Goal: Navigation & Orientation: Find specific page/section

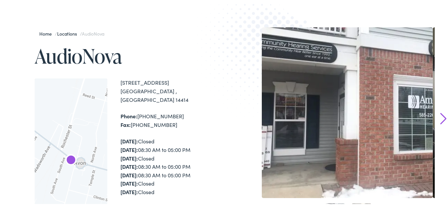
scroll to position [66, 0]
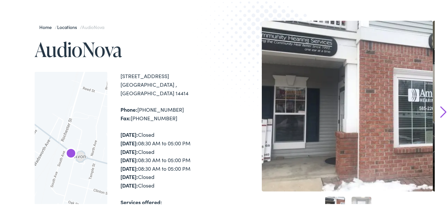
click at [440, 111] on link "Next" at bounding box center [443, 111] width 6 height 12
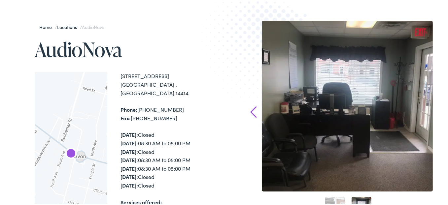
click at [439, 111] on div "Home / Locations / AudioNova AudioNova ← Move left → Move right ↑ Move up ↓ Mov…" at bounding box center [226, 167] width 453 height 361
click at [250, 111] on link "Prev" at bounding box center [253, 111] width 6 height 12
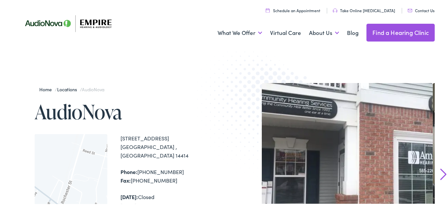
scroll to position [0, 0]
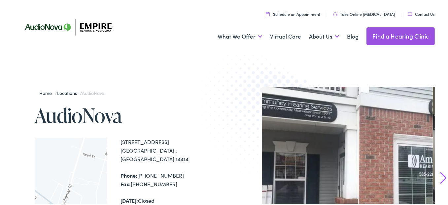
click at [49, 91] on link "Home" at bounding box center [47, 92] width 16 height 7
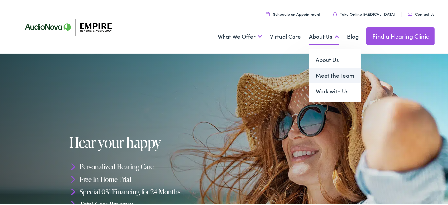
click at [331, 73] on link "Meet the Team" at bounding box center [335, 75] width 52 height 16
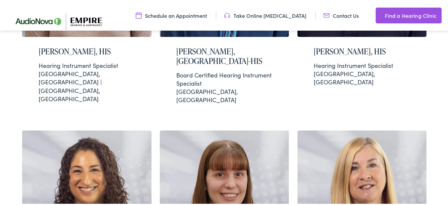
scroll to position [1551, 0]
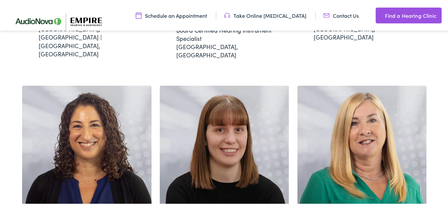
click at [396, 12] on link "Find a Hearing Clinic" at bounding box center [408, 15] width 66 height 16
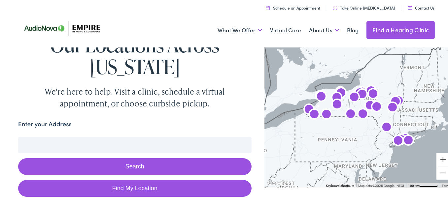
click at [318, 94] on img "AudioNova" at bounding box center [321, 96] width 16 height 16
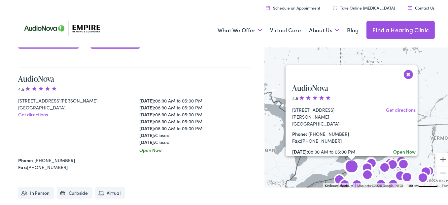
scroll to position [498, 0]
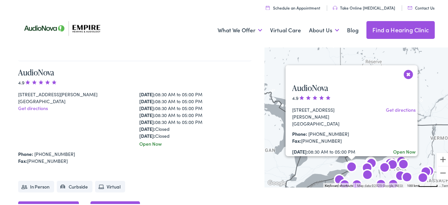
click at [406, 73] on button "Close" at bounding box center [408, 74] width 12 height 12
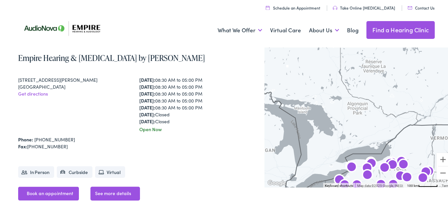
scroll to position [1386, 0]
